Goal: Go to known website: Go to known website

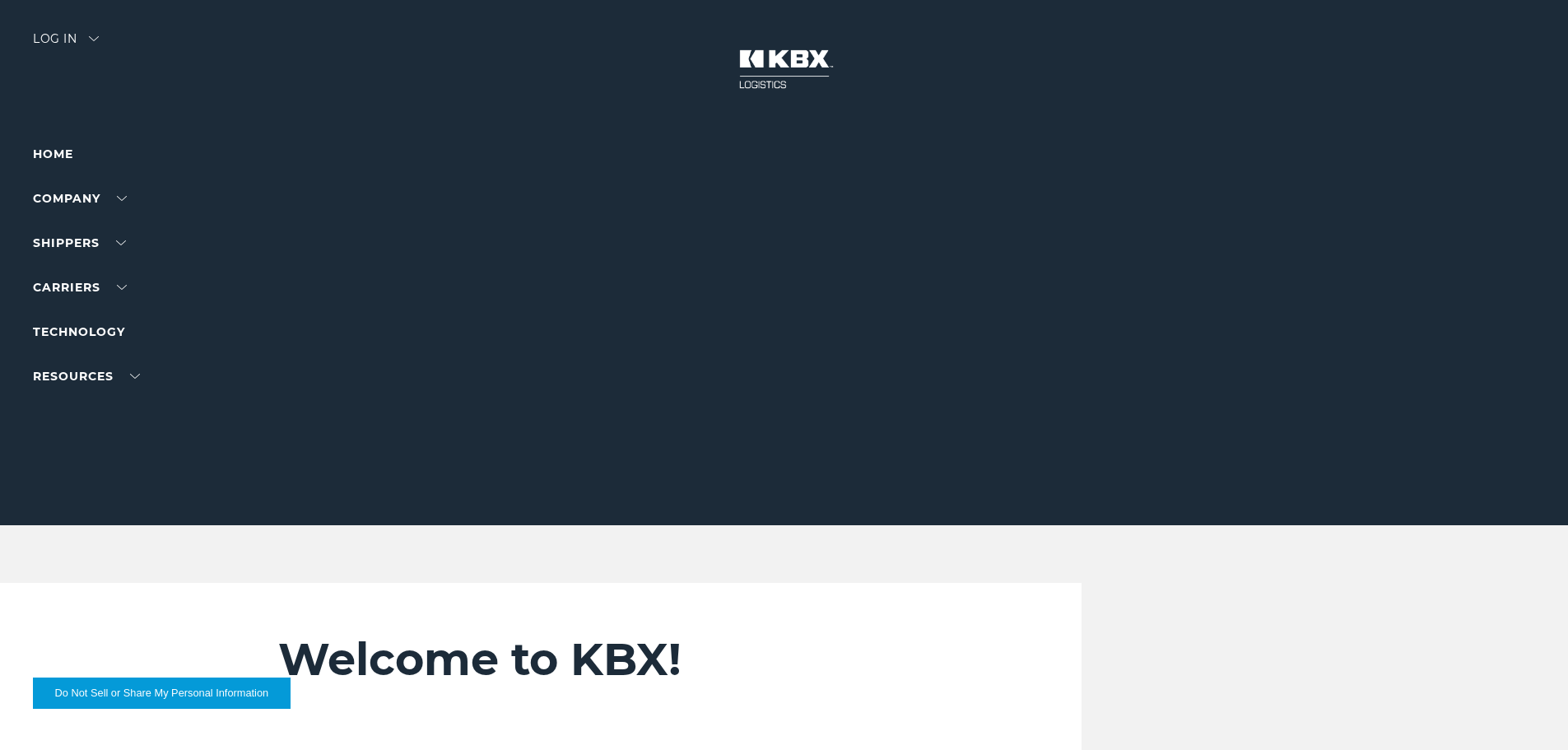
click at [43, 33] on div "Log in" at bounding box center [65, 45] width 65 height 24
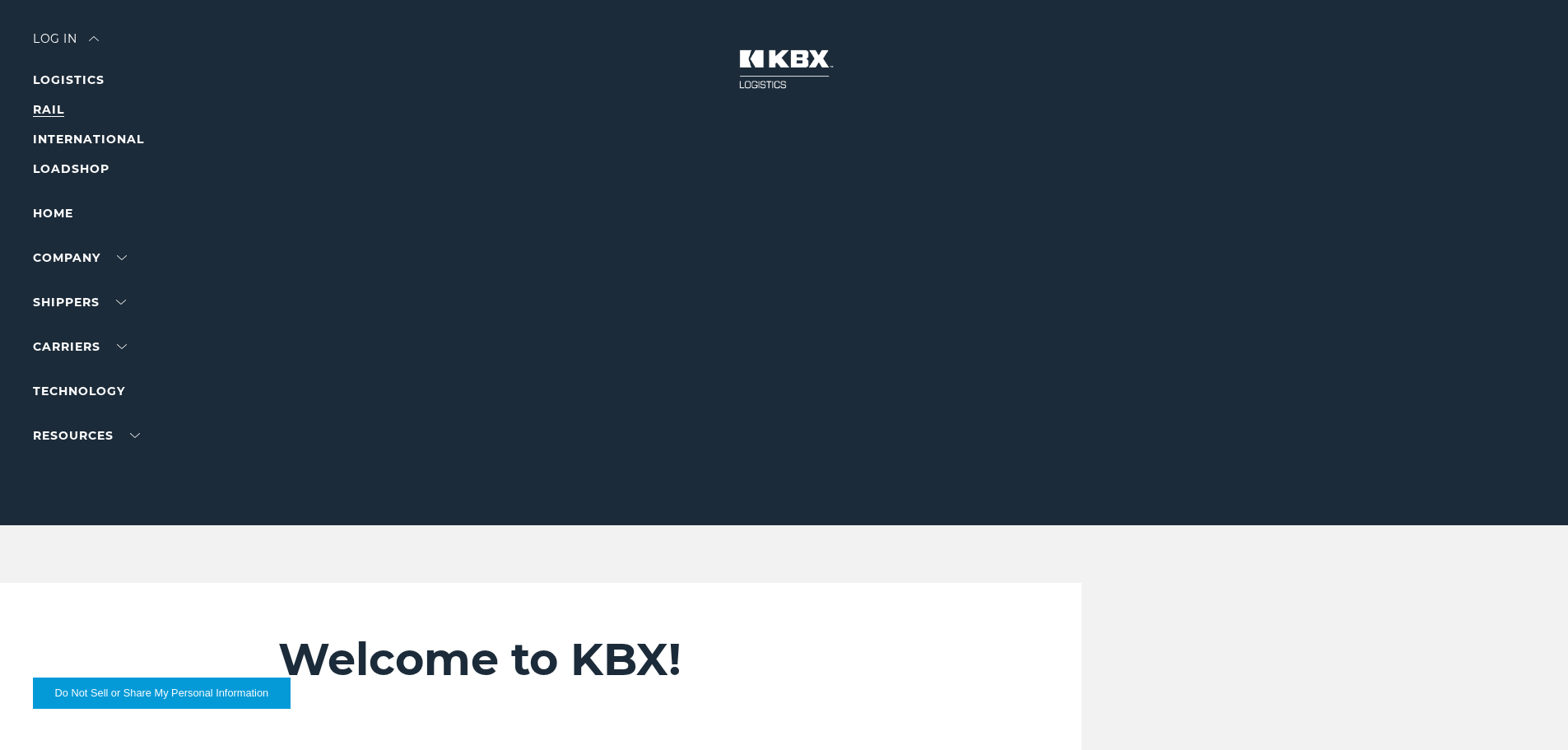
click at [57, 106] on link "RAIL" at bounding box center [48, 109] width 31 height 15
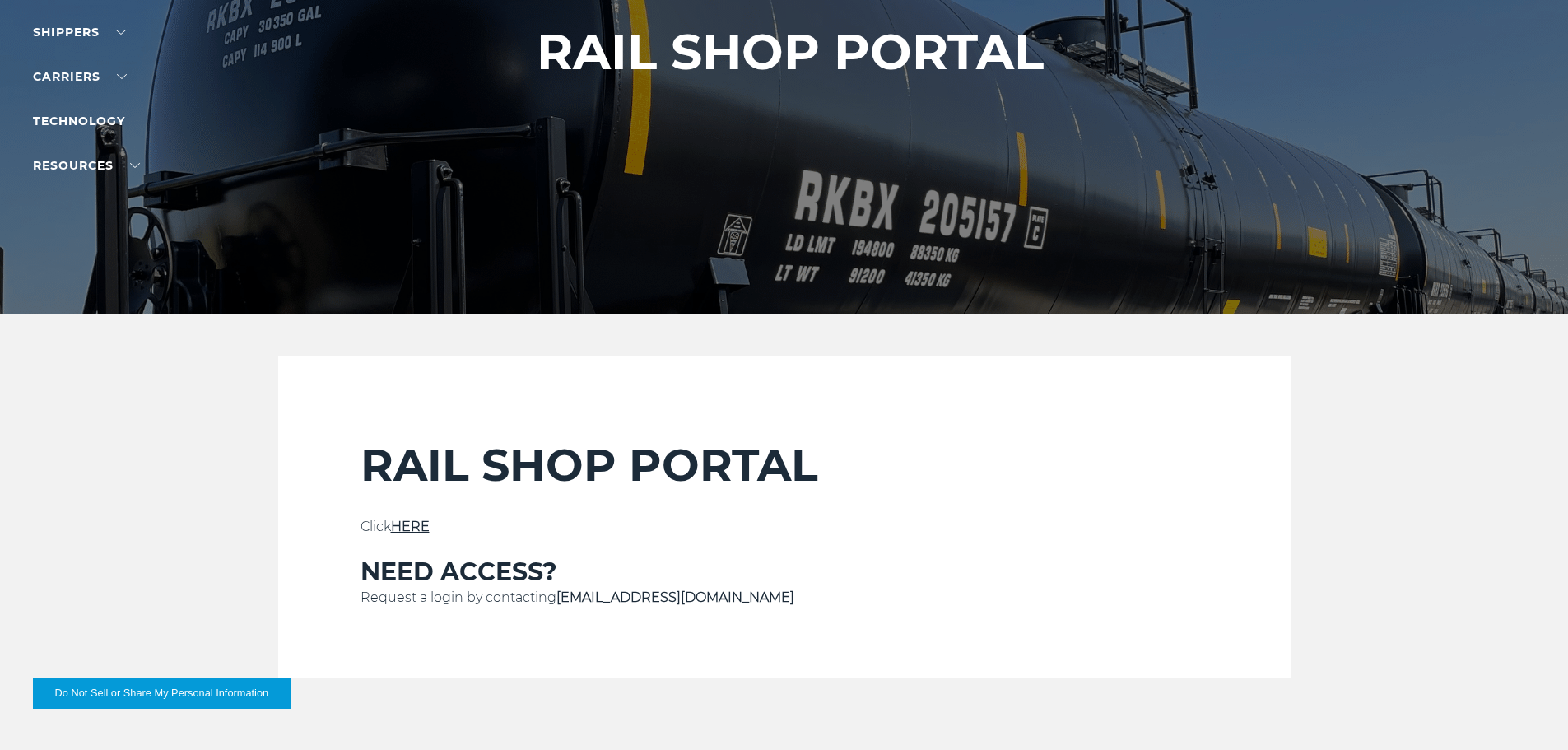
scroll to position [329, 0]
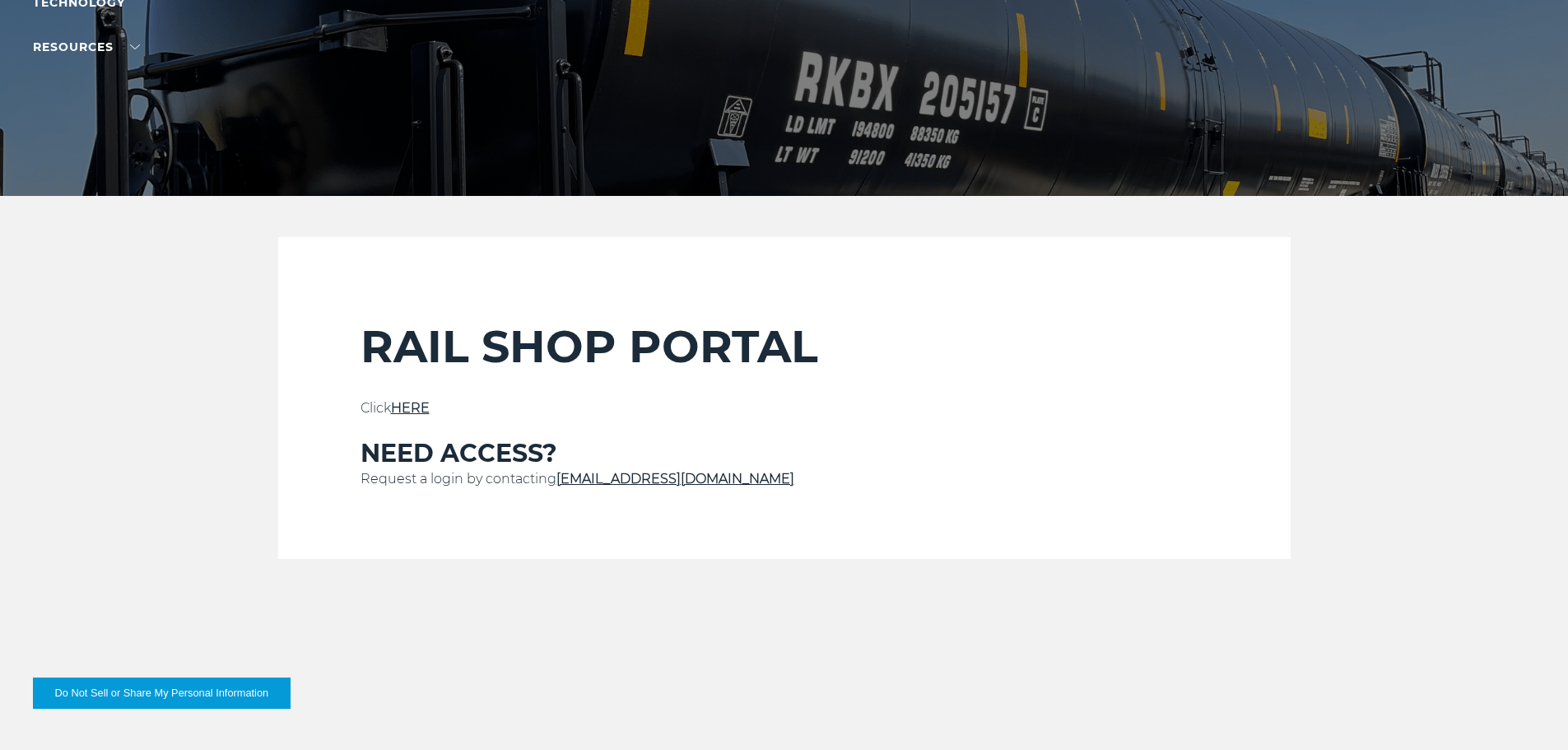
click at [412, 407] on link "HERE" at bounding box center [410, 407] width 39 height 15
